Goal: Information Seeking & Learning: Learn about a topic

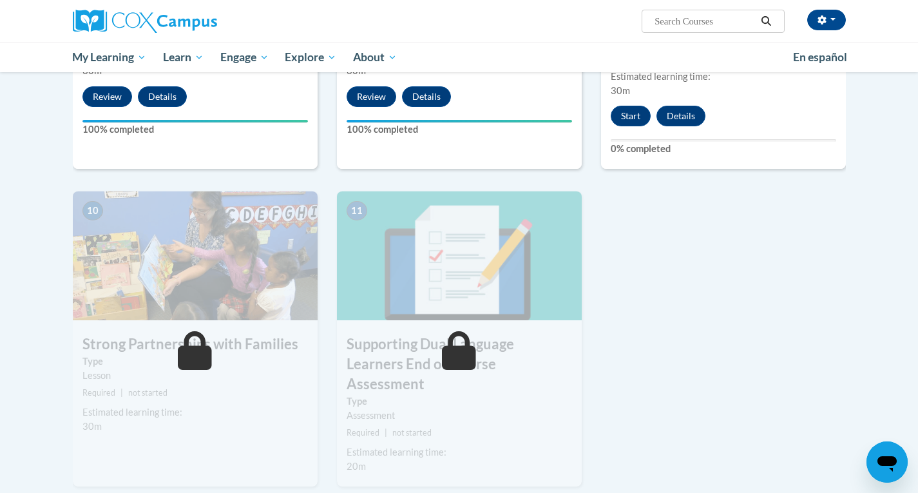
scroll to position [1282, 0]
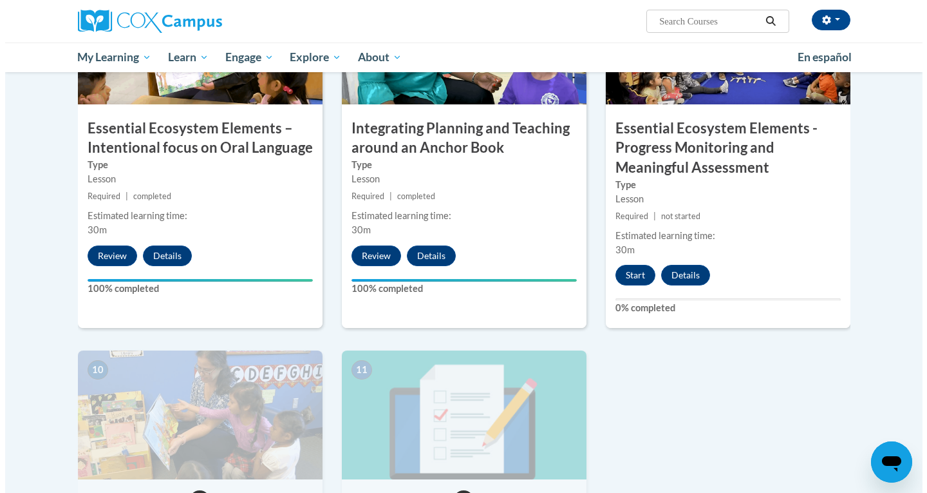
scroll to position [1138, 0]
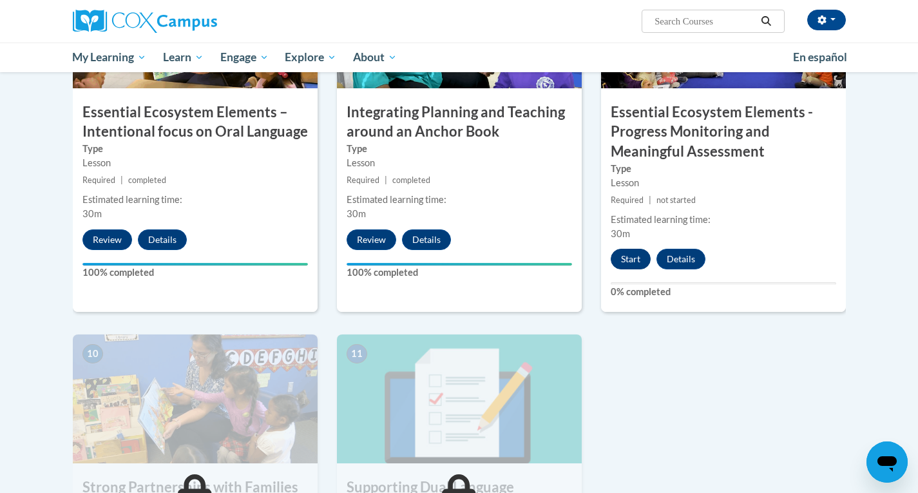
click at [635, 257] on button "Start" at bounding box center [631, 259] width 40 height 21
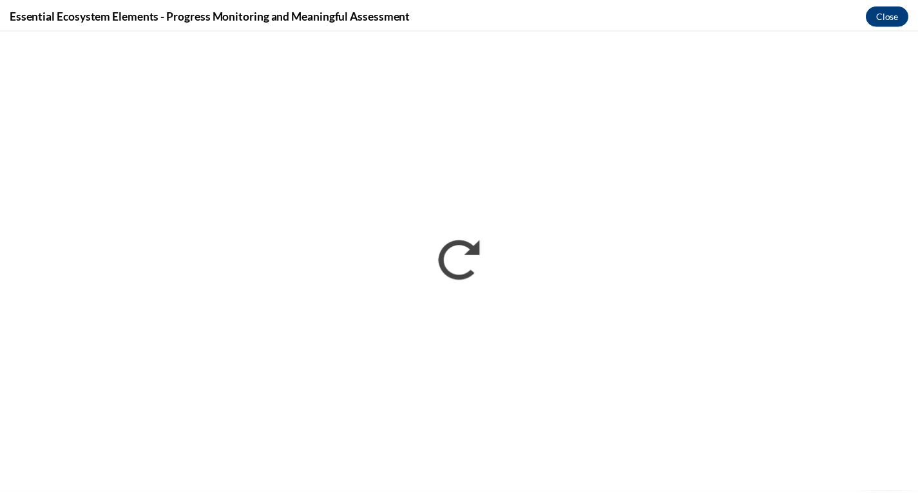
scroll to position [0, 0]
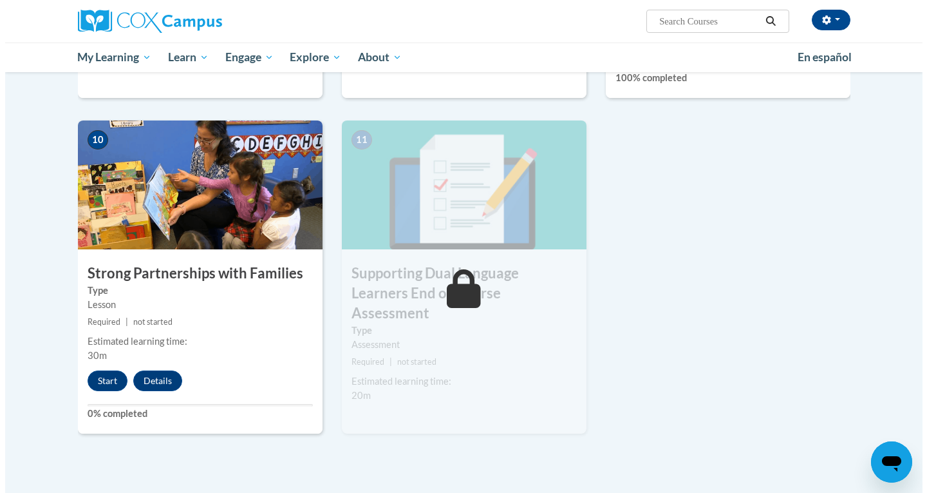
scroll to position [1392, 0]
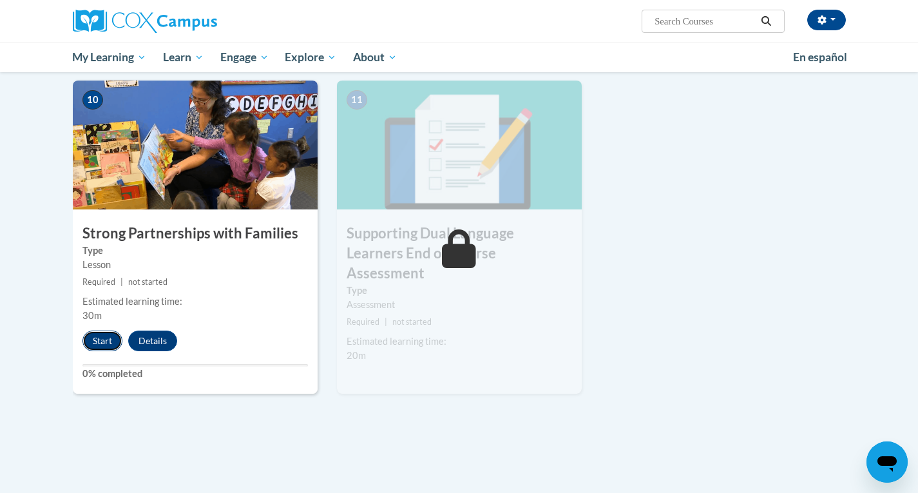
click at [101, 338] on button "Start" at bounding box center [102, 340] width 40 height 21
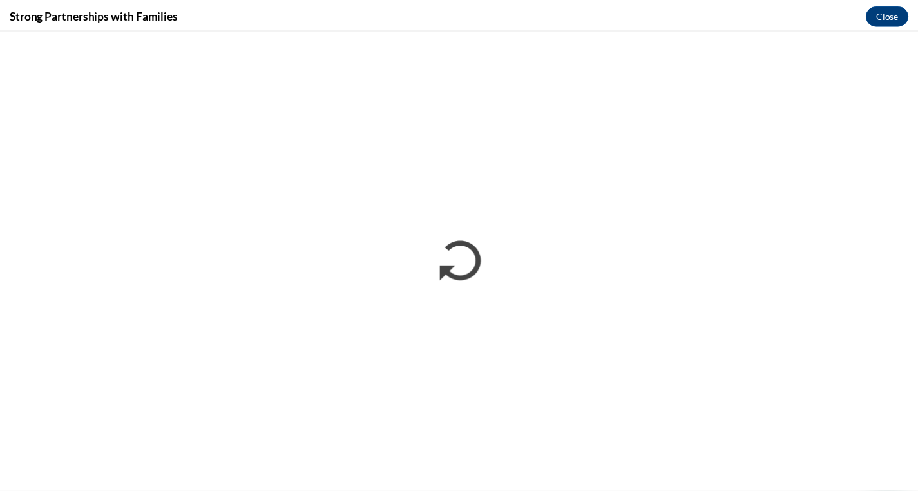
scroll to position [0, 0]
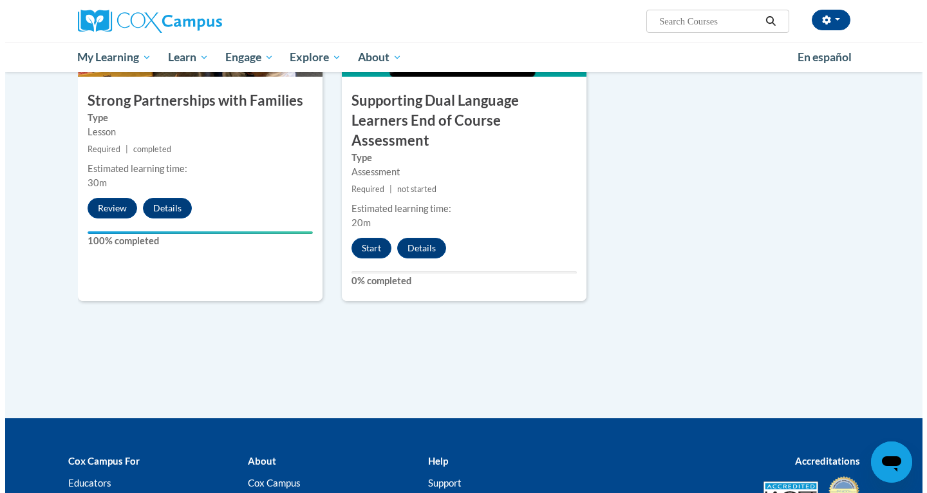
scroll to position [1535, 0]
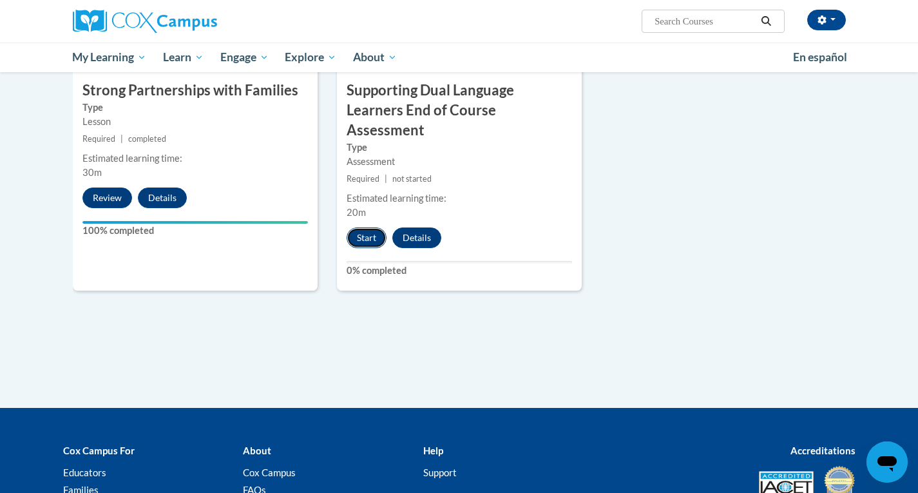
click at [364, 227] on button "Start" at bounding box center [366, 237] width 40 height 21
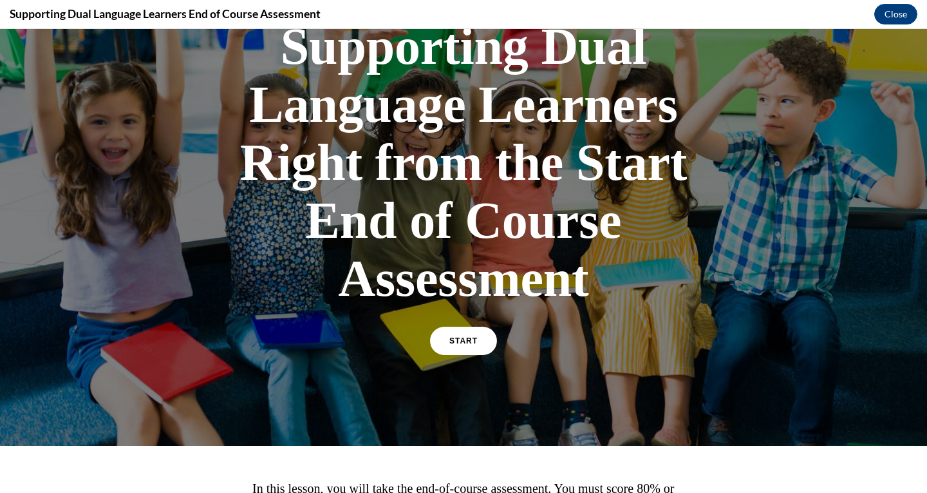
scroll to position [105, 0]
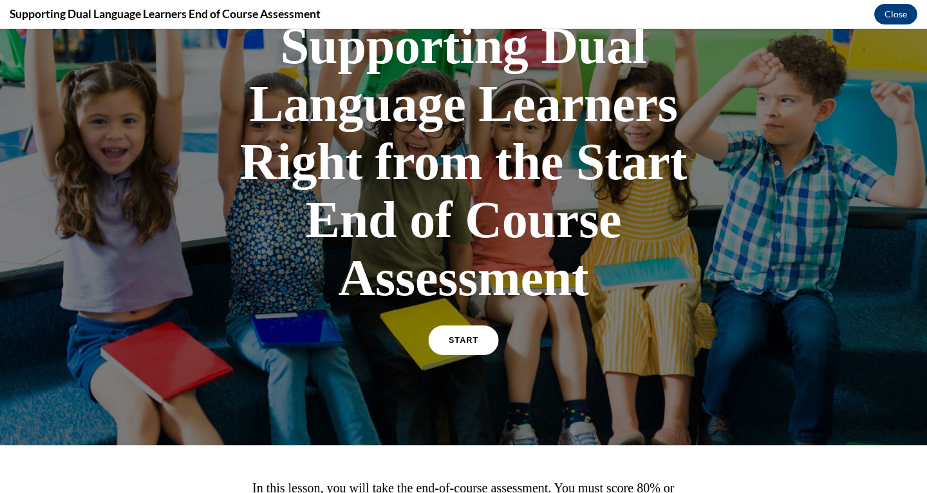
click at [436, 339] on link "START" at bounding box center [463, 340] width 70 height 30
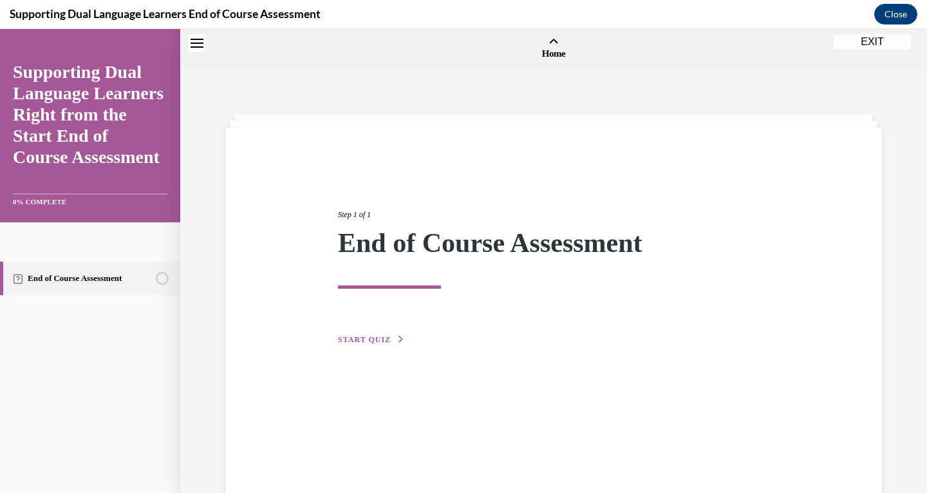
scroll to position [40, 0]
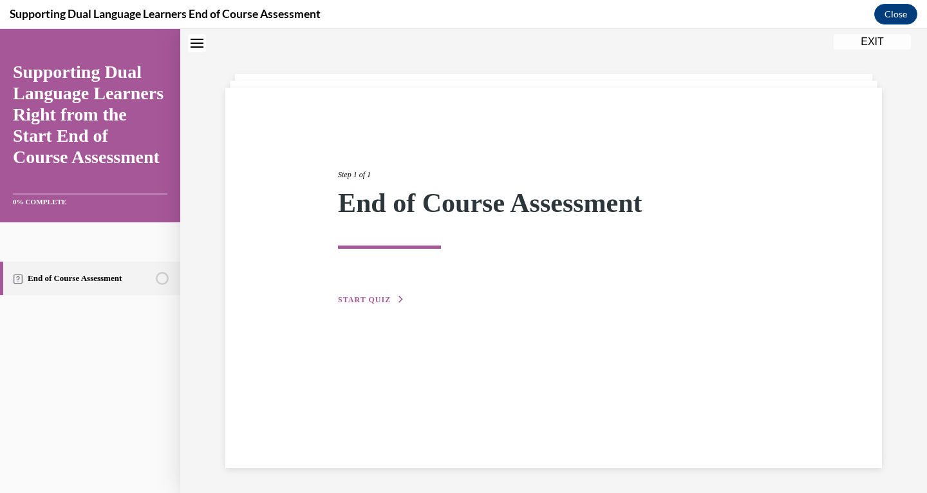
click at [375, 298] on span "START QUIZ" at bounding box center [364, 299] width 53 height 9
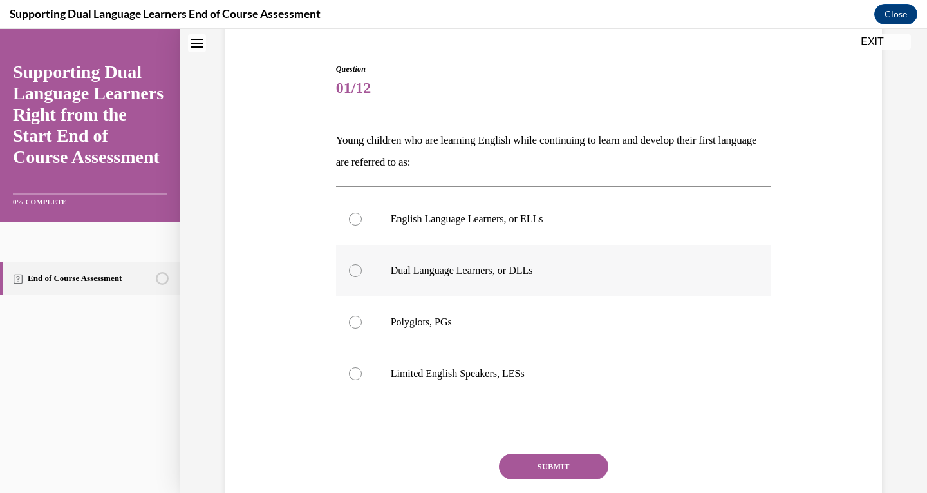
scroll to position [117, 0]
click at [484, 270] on p "Dual Language Learners, or DLLs" at bounding box center [565, 269] width 349 height 13
click at [362, 270] on input "Dual Language Learners, or DLLs" at bounding box center [355, 269] width 13 height 13
radio input "true"
click at [529, 459] on button "SUBMIT" at bounding box center [553, 466] width 109 height 26
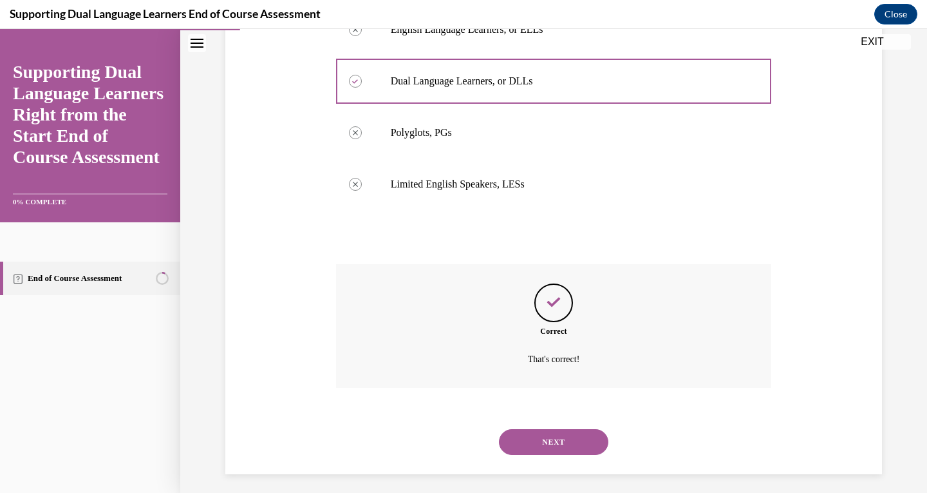
scroll to position [312, 0]
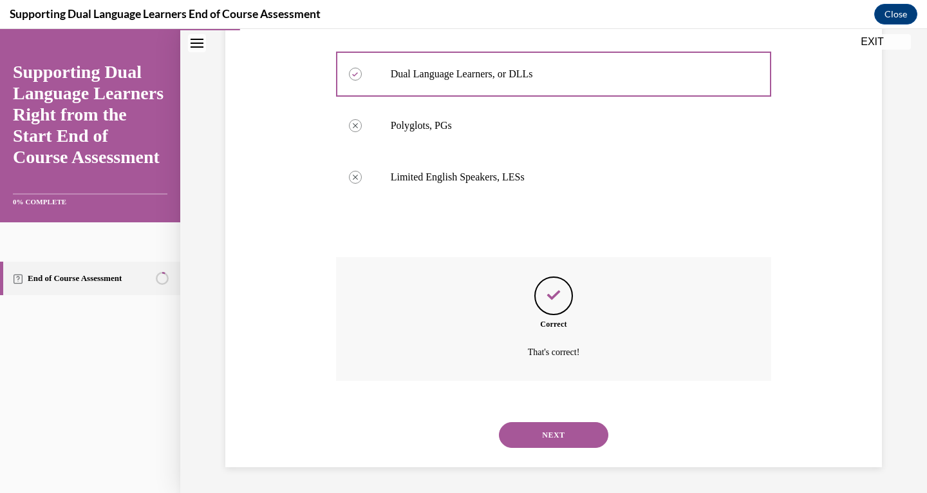
click at [574, 427] on button "NEXT" at bounding box center [553, 435] width 109 height 26
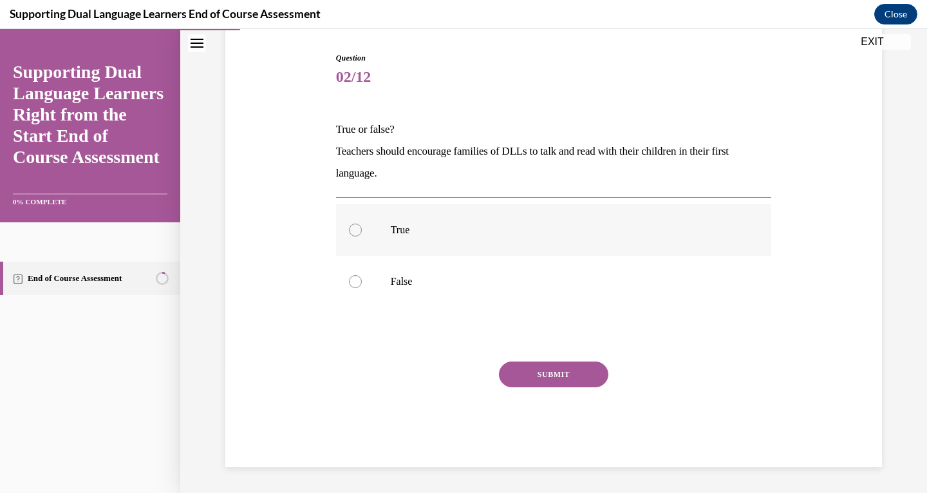
click at [391, 223] on p "True" at bounding box center [565, 229] width 349 height 13
click at [362, 223] on input "True" at bounding box center [355, 229] width 13 height 13
radio input "true"
click at [537, 376] on button "SUBMIT" at bounding box center [553, 374] width 109 height 26
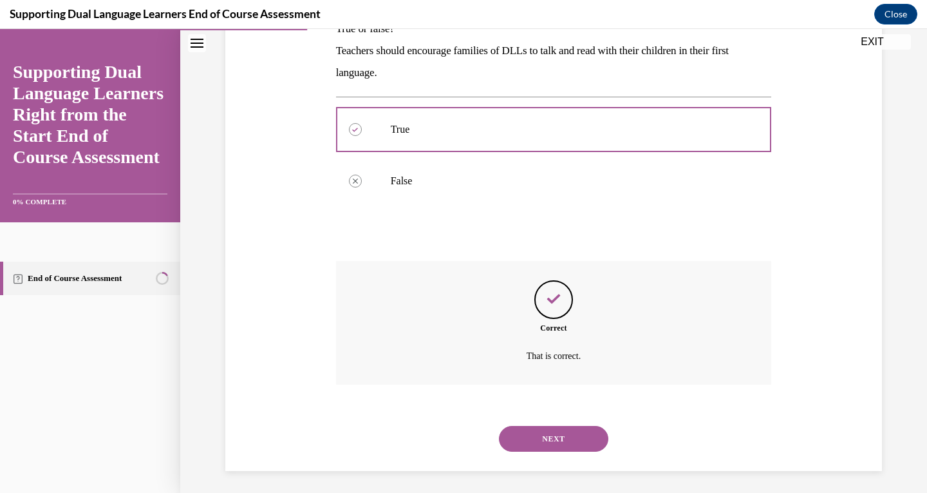
scroll to position [231, 0]
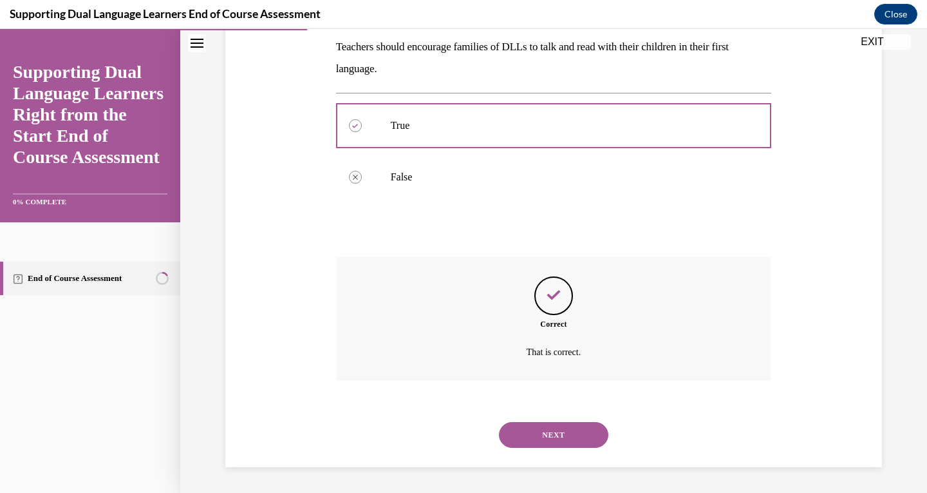
click at [551, 432] on button "NEXT" at bounding box center [553, 435] width 109 height 26
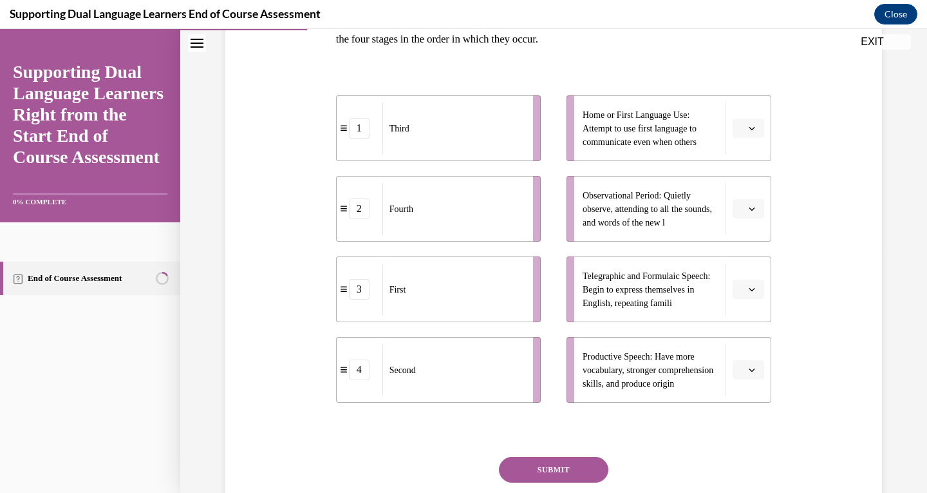
scroll to position [239, 0]
click at [742, 132] on button "button" at bounding box center [749, 128] width 32 height 19
click at [743, 239] on div "3" at bounding box center [742, 235] width 32 height 26
click at [748, 212] on span "button" at bounding box center [752, 208] width 9 height 9
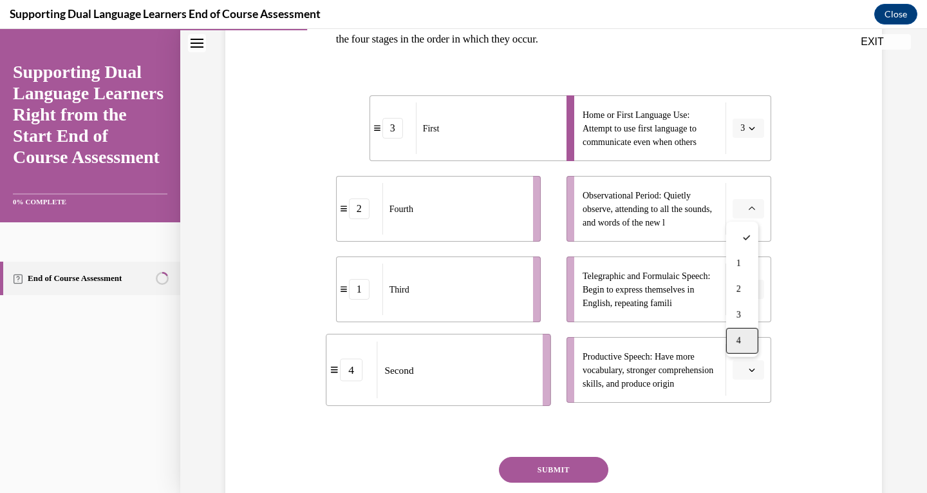
click at [737, 343] on span "4" at bounding box center [739, 341] width 5 height 10
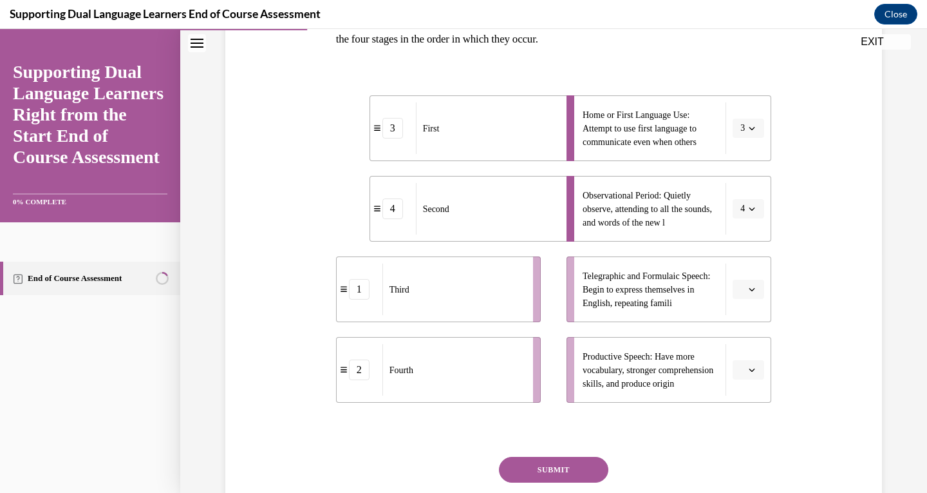
click at [750, 289] on icon "button" at bounding box center [753, 289] width 6 height 3
click at [742, 345] on div "1" at bounding box center [742, 344] width 32 height 26
click at [748, 372] on span "button" at bounding box center [752, 369] width 9 height 9
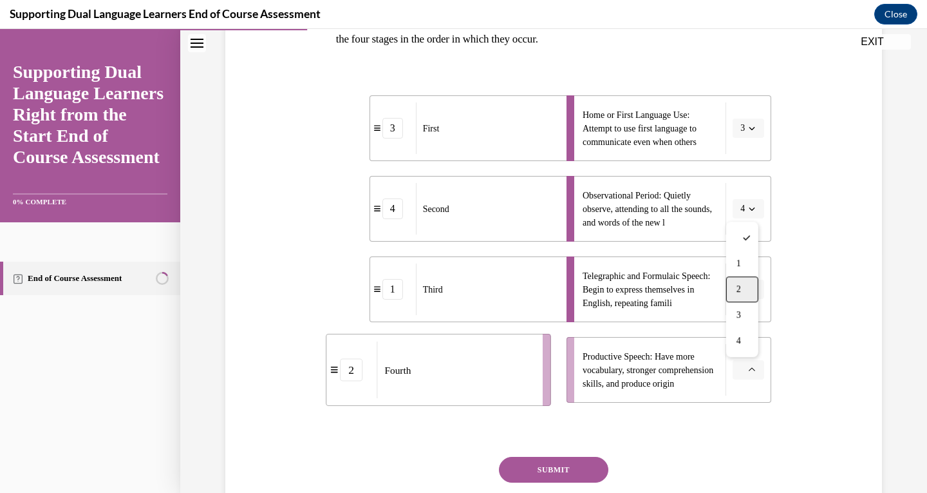
click at [741, 289] on span "2" at bounding box center [739, 289] width 5 height 10
click at [585, 455] on div "Question 03/12 The second language development of children learning English seq…" at bounding box center [554, 251] width 436 height 622
click at [577, 476] on button "SUBMIT" at bounding box center [553, 470] width 109 height 26
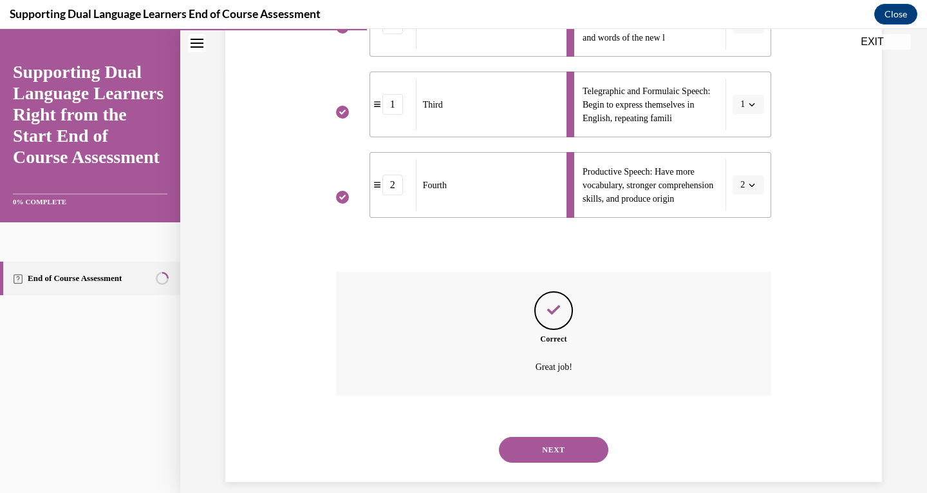
scroll to position [439, 0]
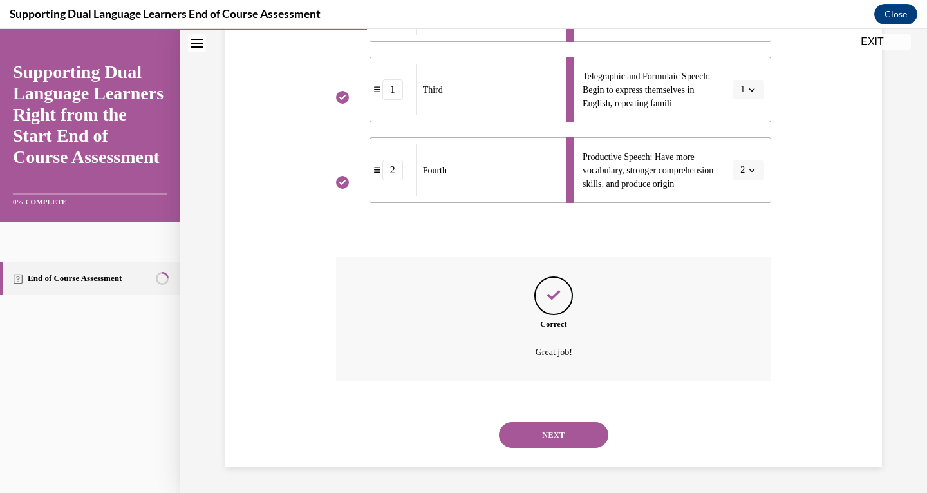
click at [548, 433] on button "NEXT" at bounding box center [553, 435] width 109 height 26
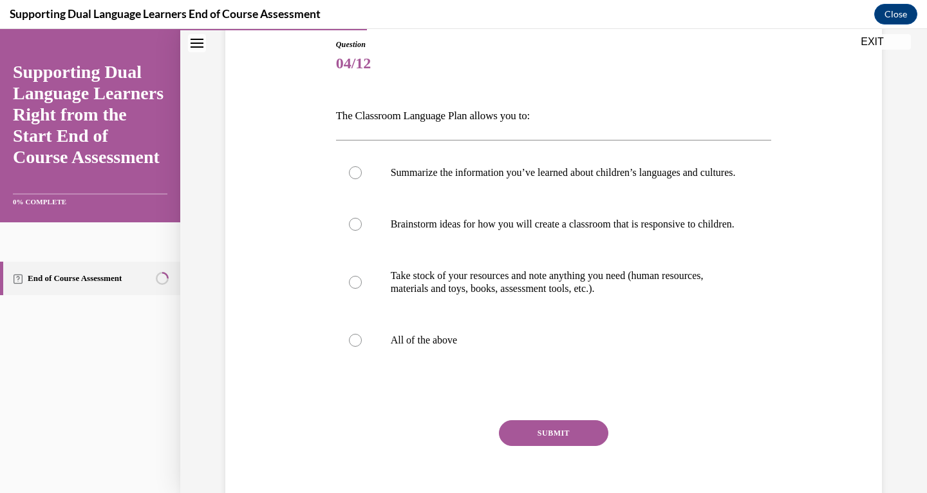
scroll to position [157, 0]
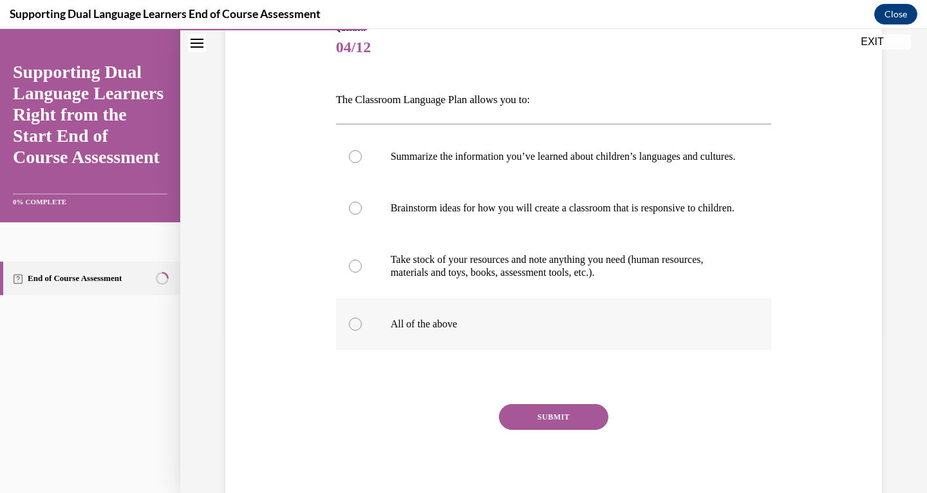
click at [428, 330] on p "All of the above" at bounding box center [565, 324] width 349 height 13
click at [362, 330] on input "All of the above" at bounding box center [355, 324] width 13 height 13
radio input "true"
click at [522, 430] on button "SUBMIT" at bounding box center [553, 417] width 109 height 26
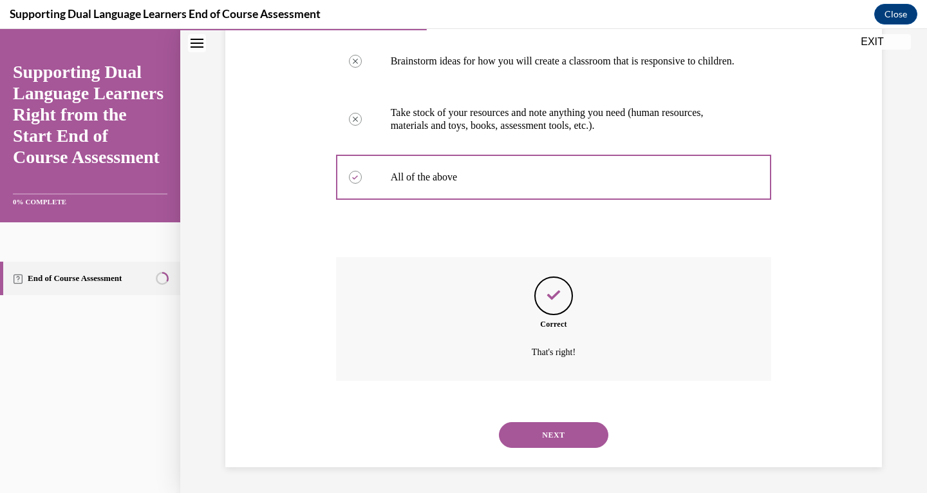
scroll to position [329, 0]
click at [533, 437] on button "NEXT" at bounding box center [553, 435] width 109 height 26
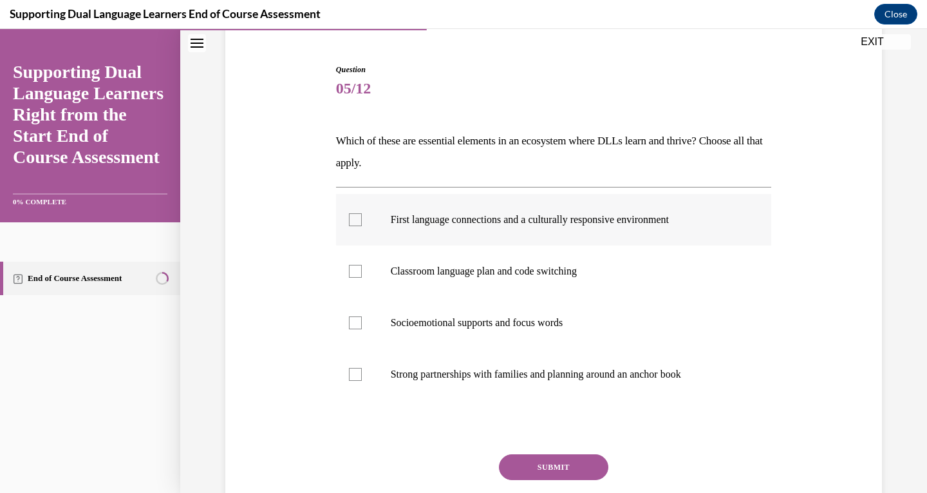
scroll to position [117, 0]
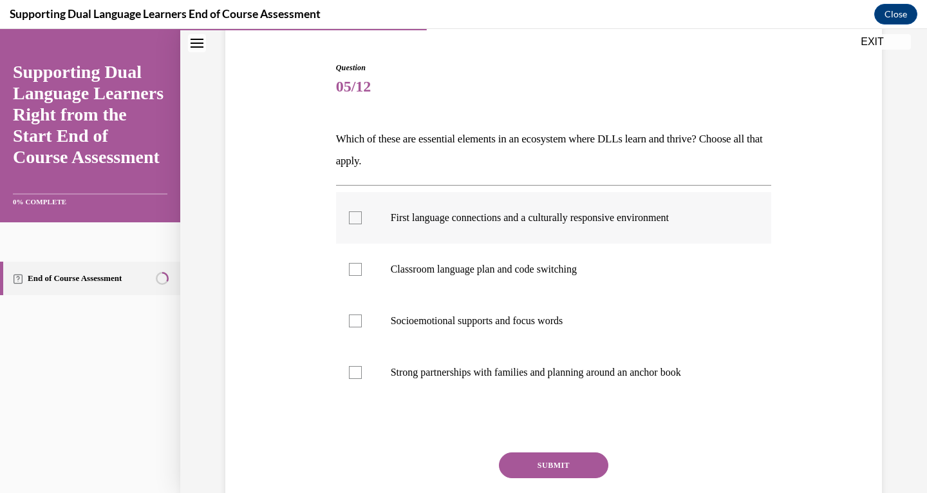
click at [349, 214] on div at bounding box center [355, 217] width 13 height 13
click at [349, 214] on input "First language connections and a culturally responsive environment" at bounding box center [355, 217] width 13 height 13
checkbox input "true"
click at [349, 368] on div at bounding box center [355, 372] width 13 height 13
click at [349, 368] on input "Strong partnerships with families and planning around an anchor book" at bounding box center [355, 372] width 13 height 13
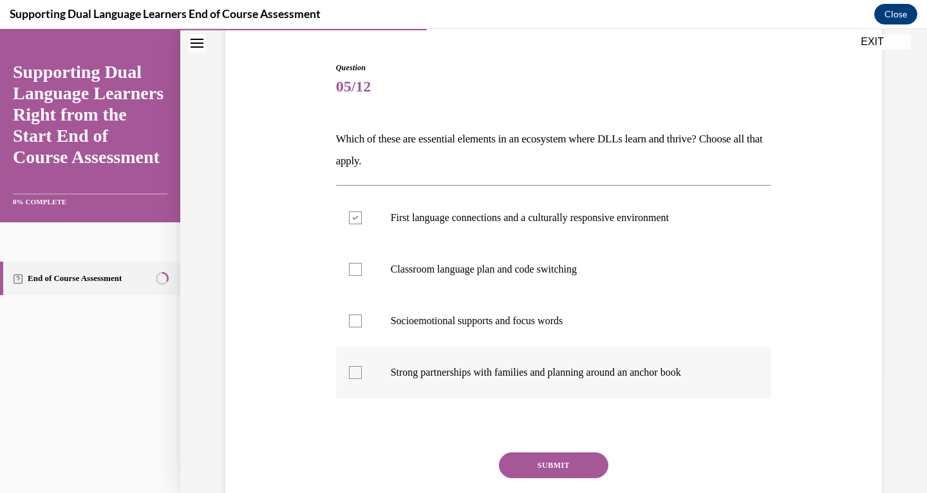
checkbox input "true"
click at [541, 464] on button "SUBMIT" at bounding box center [553, 465] width 109 height 26
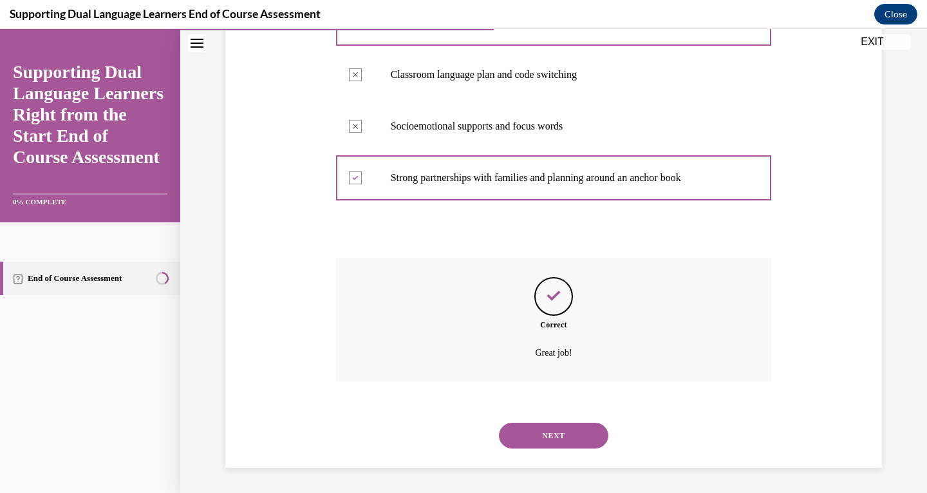
scroll to position [312, 0]
click at [534, 428] on button "NEXT" at bounding box center [553, 435] width 109 height 26
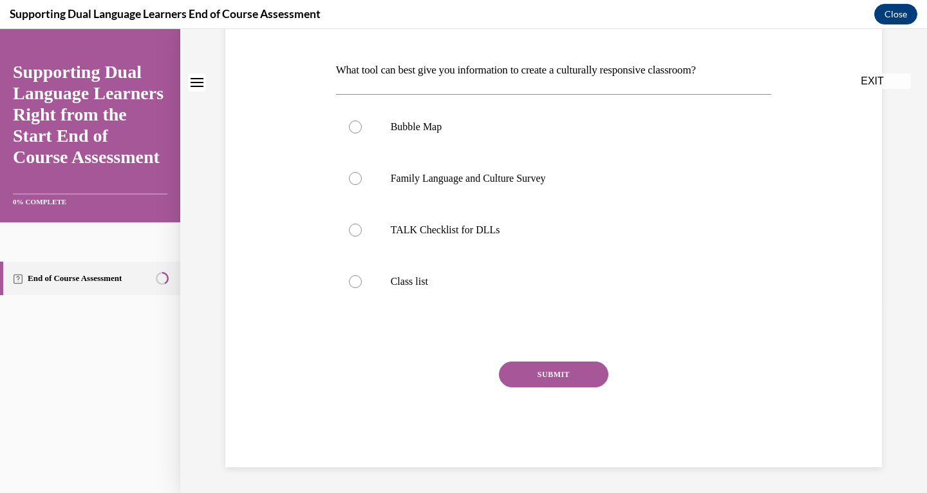
scroll to position [0, 0]
